Goal: Information Seeking & Learning: Understand process/instructions

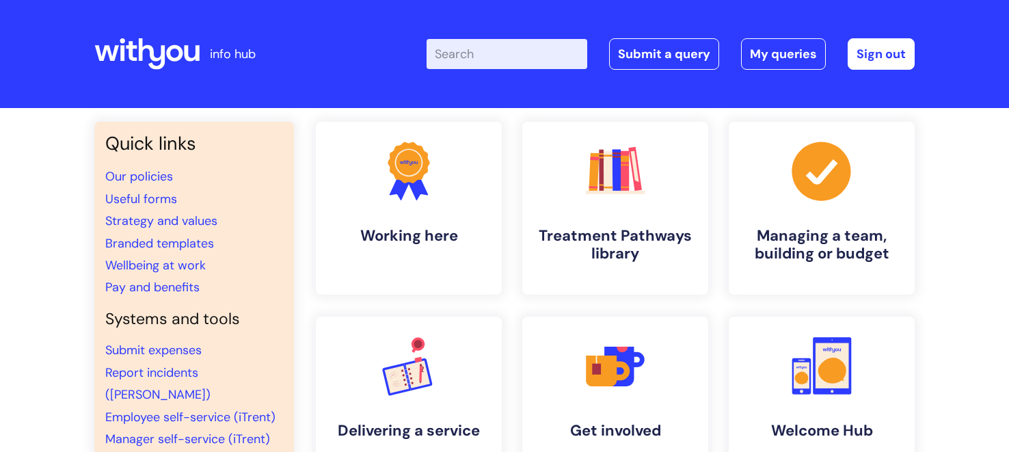
click at [466, 52] on input "Enter your search term here..." at bounding box center [506, 54] width 161 height 30
type input "flex"
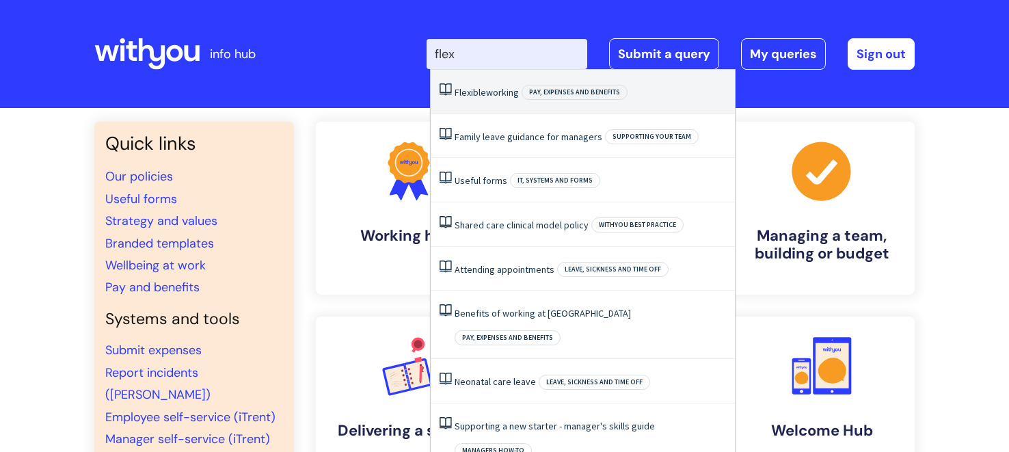
click at [489, 92] on link "Flexible working" at bounding box center [486, 92] width 64 height 12
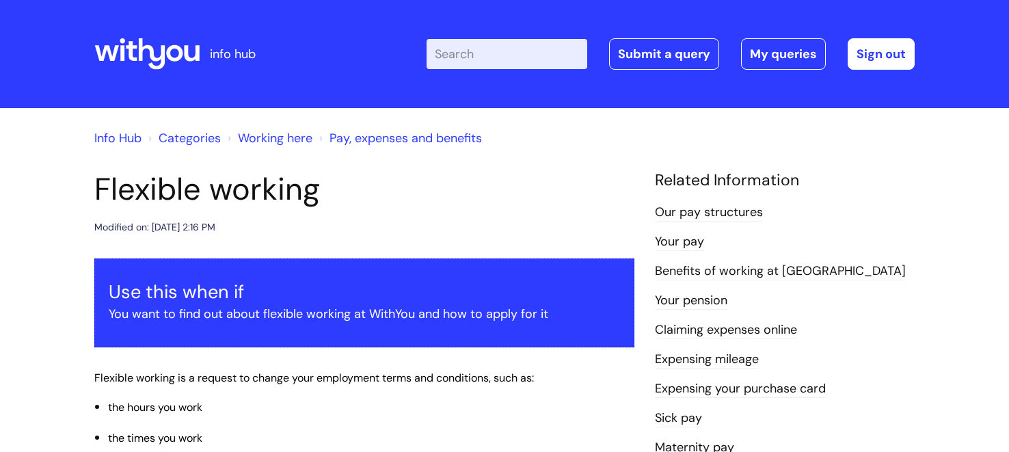
click at [453, 53] on input "Enter your search term here..." at bounding box center [506, 54] width 161 height 30
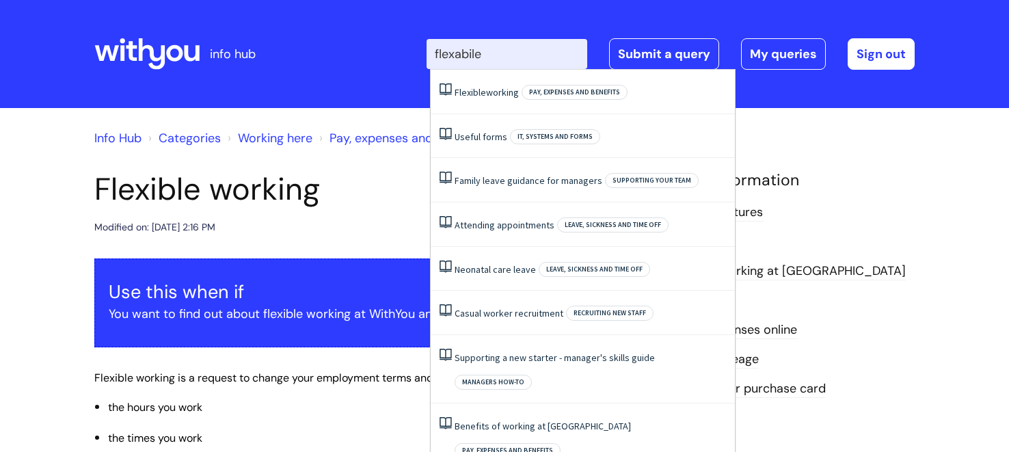
type input "flexabile"
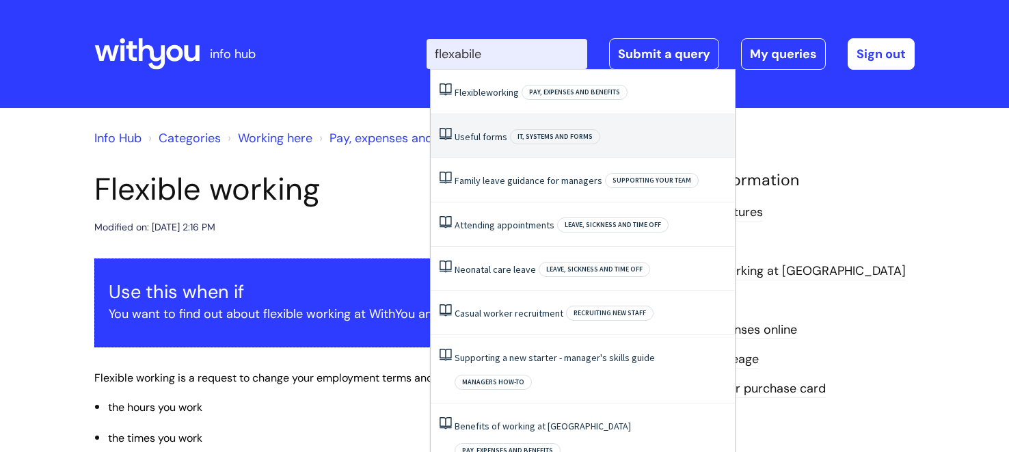
click at [480, 137] on link "Useful forms" at bounding box center [480, 137] width 53 height 12
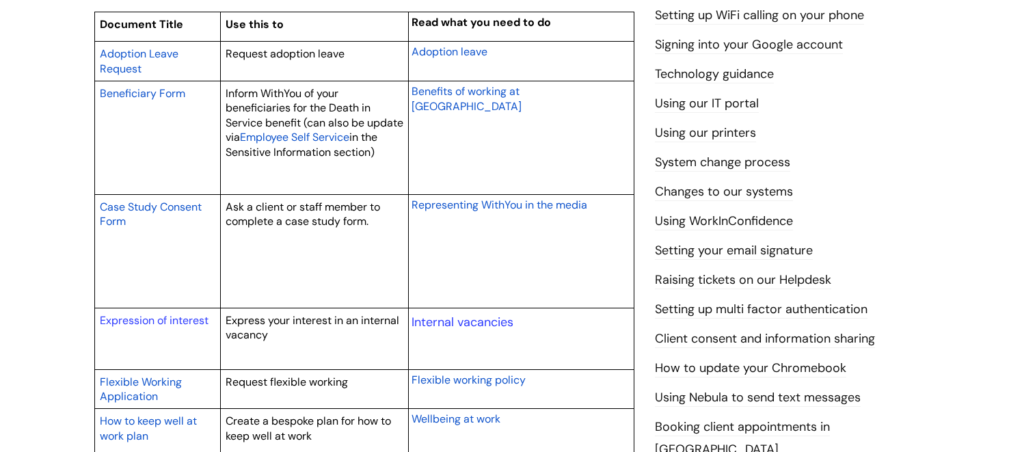
scroll to position [467, 0]
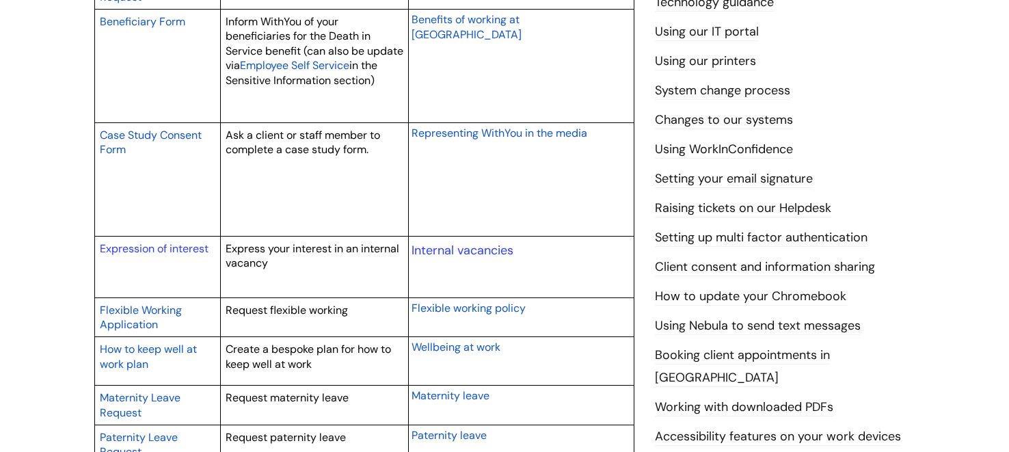
click at [134, 309] on span "Flexible Working Application" at bounding box center [141, 317] width 82 height 29
